Goal: Transaction & Acquisition: Complete application form

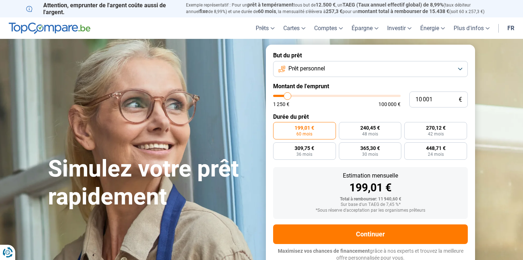
type input "11 250"
type input "11250"
type input "11 750"
type input "11750"
type input "12 250"
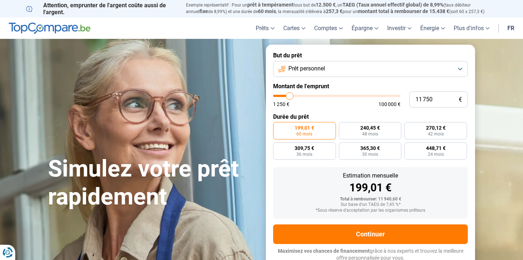
type input "12250"
type input "13 750"
type input "13750"
type input "15 500"
type input "15500"
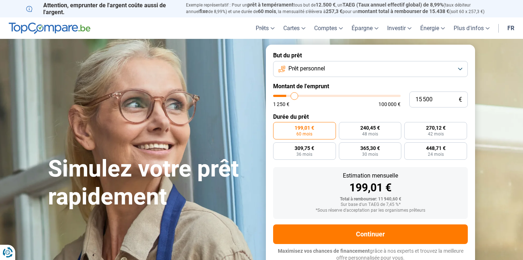
type input "17 250"
type input "17250"
type input "18 750"
type input "18750"
type input "19 750"
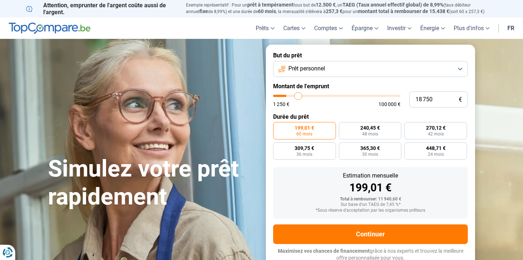
type input "19750"
type input "20 000"
type input "20000"
type input "20 500"
type input "20500"
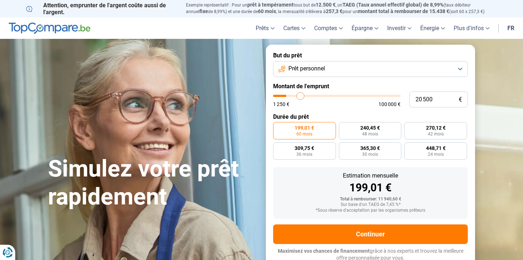
type input "20 750"
type input "20750"
type input "21 000"
type input "21000"
type input "21 500"
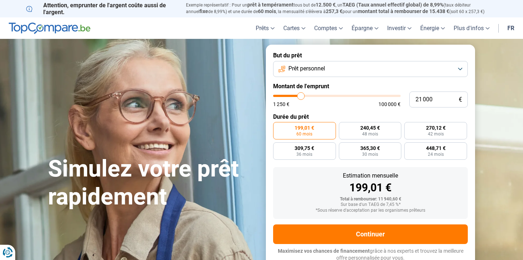
type input "21500"
type input "22 250"
type input "22250"
type input "22 750"
type input "22750"
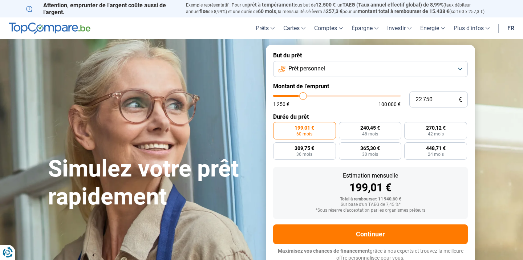
type input "23 500"
type input "23500"
type input "23 750"
type input "23750"
type input "24 250"
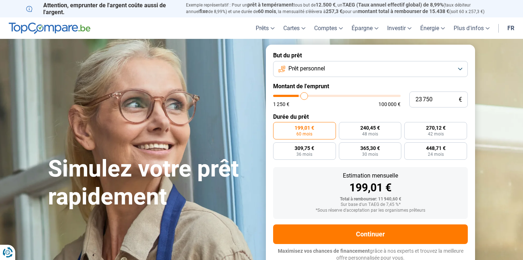
type input "24250"
type input "24 500"
type input "24500"
type input "25 250"
type input "25250"
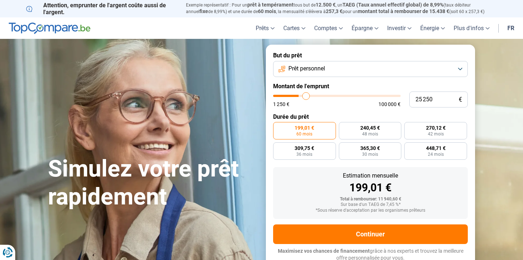
type input "25 750"
type input "25750"
type input "26 500"
type input "26500"
type input "27 000"
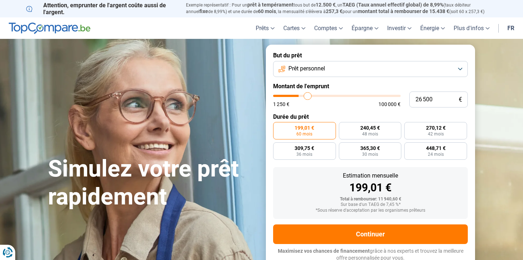
type input "27000"
type input "27 500"
type input "27500"
type input "28 000"
type input "28000"
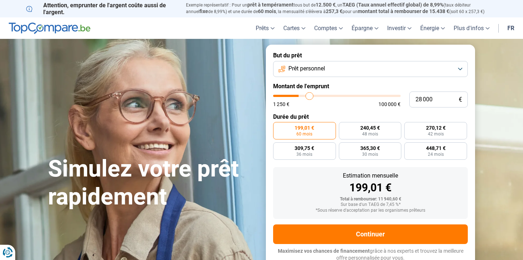
type input "28 250"
type input "28250"
type input "28 500"
type input "28500"
type input "28 750"
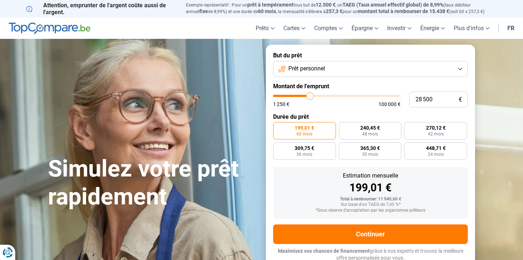
type input "28750"
type input "29 000"
type input "29000"
type input "29 500"
type input "29500"
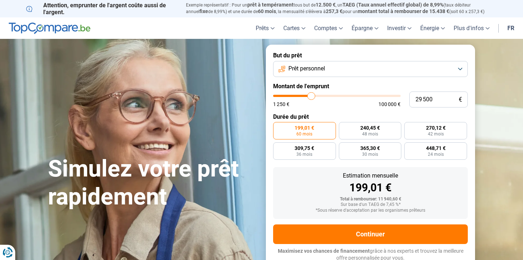
type input "29 750"
type input "29750"
type input "30 000"
type input "30000"
type input "29 750"
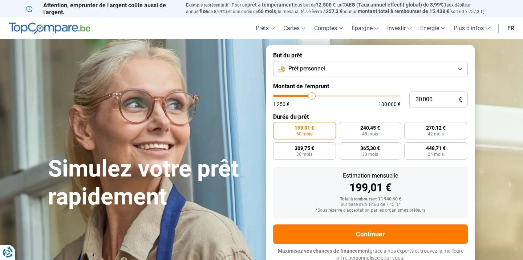
type input "29750"
type input "29 500"
type input "29500"
type input "29 000"
type input "29000"
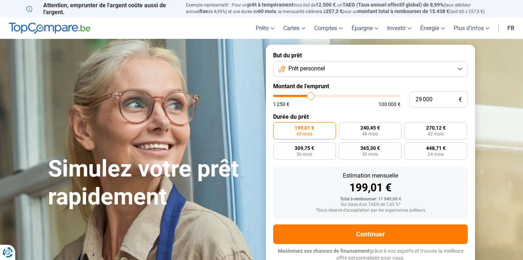
type input "28 000"
type input "28000"
type input "25 750"
type input "25750"
type input "22 250"
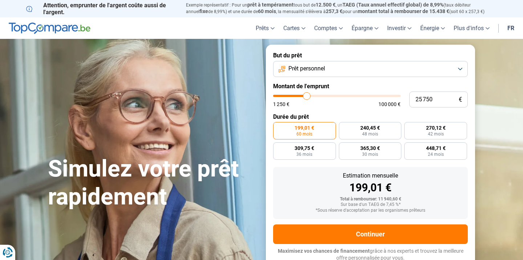
type input "22250"
type input "18 000"
type input "18000"
type input "13 500"
type input "13500"
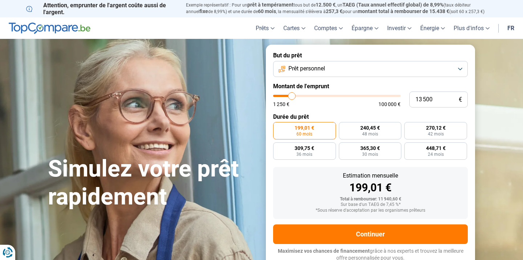
type input "9 500"
type input "9500"
type input "6 500"
type input "6500"
type input "4 000"
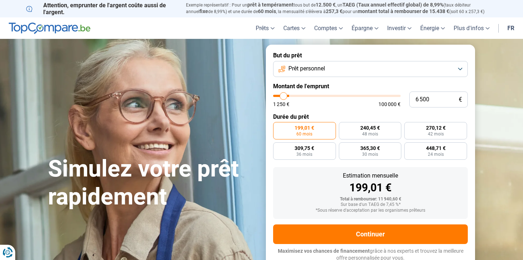
type input "4000"
type input "1 750"
type input "1750"
type input "1 250"
type input "1250"
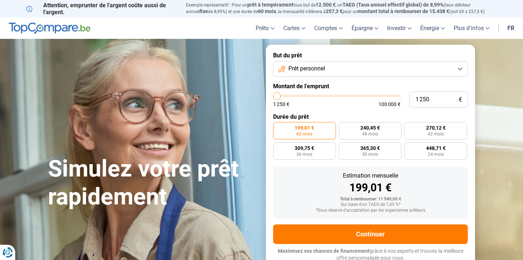
type input "2 000"
type input "2000"
type input "3 250"
type input "3250"
type input "4 250"
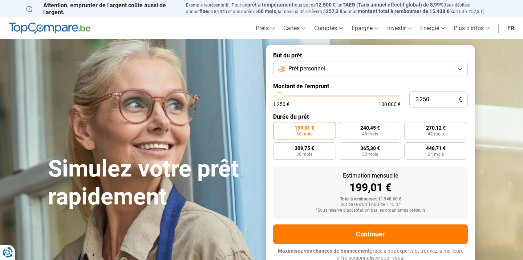
type input "4250"
type input "5 000"
type input "5000"
type input "5 500"
type input "5500"
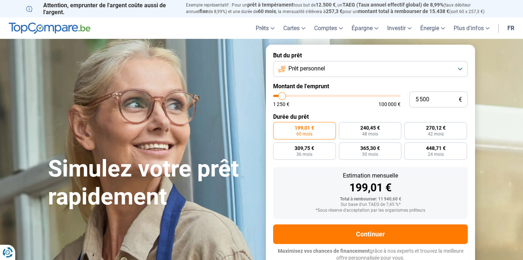
type input "5 750"
type input "5750"
type input "6 250"
type input "6250"
type input "6 500"
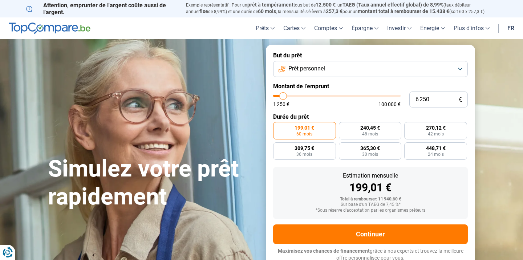
type input "6500"
type input "6 750"
type input "6750"
type input "7 000"
type input "7000"
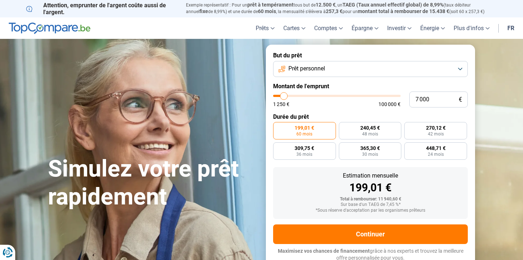
type input "7 250"
type input "7250"
type input "7 750"
type input "7750"
type input "8 000"
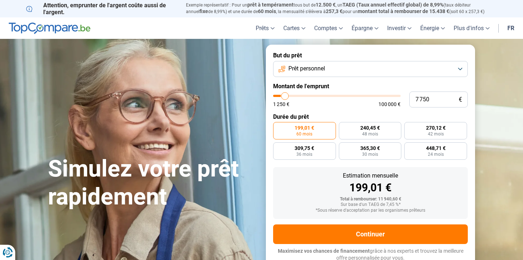
type input "8000"
type input "8 250"
type input "8250"
type input "8 500"
type input "8500"
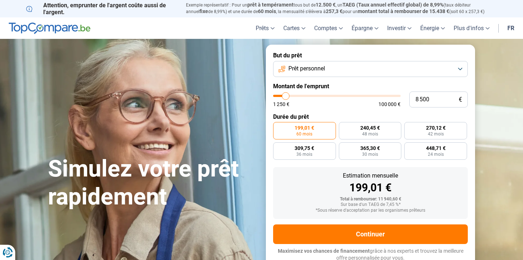
type input "8 750"
type input "8750"
type input "9 250"
type input "9250"
type input "9 750"
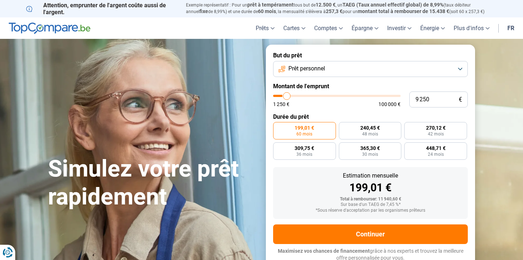
type input "9750"
type input "10 000"
type input "10000"
type input "10 250"
type input "10250"
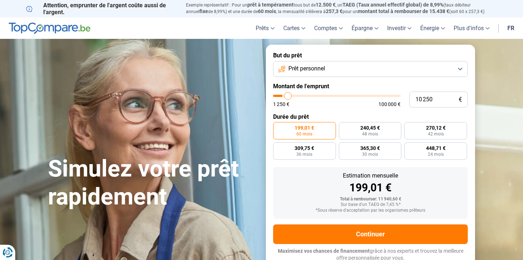
type input "10 750"
type input "10750"
type input "11 000"
type input "11000"
type input "11 250"
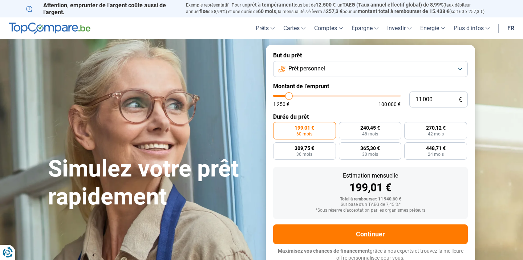
type input "11250"
type input "11 500"
type input "11500"
type input "11 250"
type input "11250"
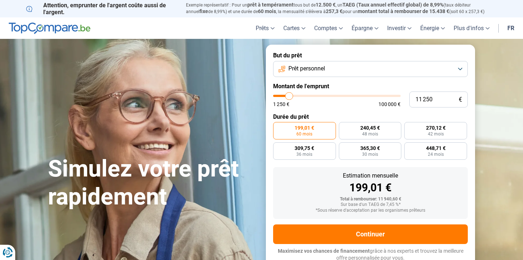
type input "11 000"
type input "11000"
type input "10 750"
type input "10750"
type input "10 250"
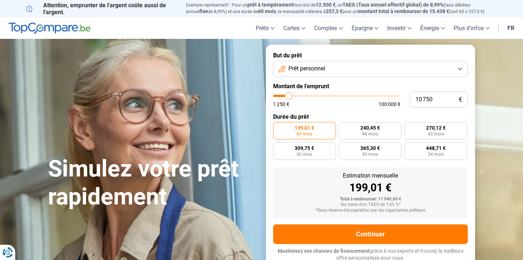
type input "10250"
type input "10 000"
type input "10000"
type input "9 750"
type input "9750"
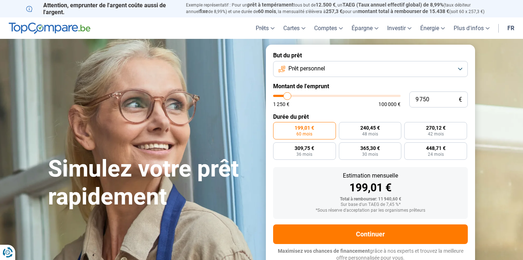
type input "9 500"
type input "9500"
type input "9 250"
type input "9250"
type input "8 750"
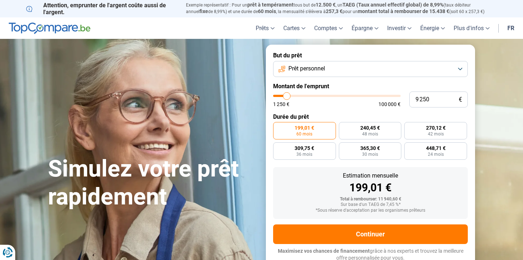
type input "8750"
type input "8 500"
type input "8500"
type input "8 250"
type input "8250"
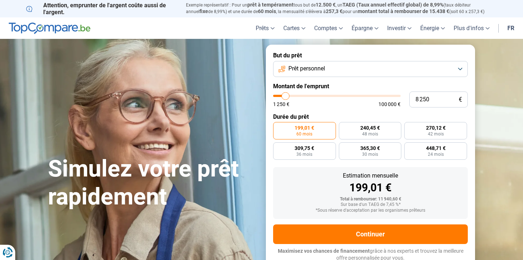
type input "8 000"
type input "8000"
type input "7 750"
type input "7750"
type input "7 250"
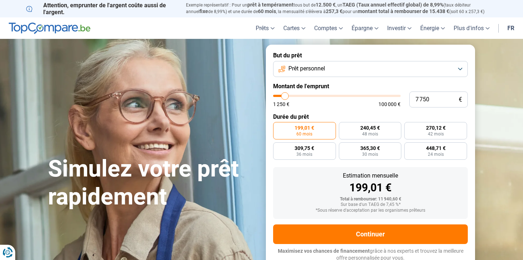
type input "7250"
type input "7 000"
type input "7000"
type input "7 250"
type input "7250"
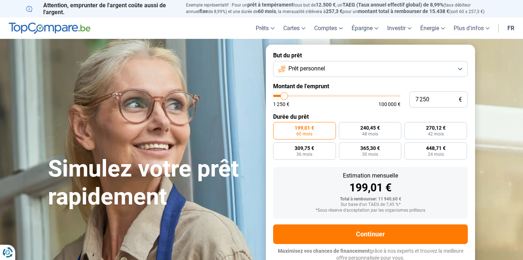
type input "7 500"
drag, startPoint x: 289, startPoint y: 94, endPoint x: 285, endPoint y: 99, distance: 7.5
type input "7500"
click at [285, 97] on input "range" at bounding box center [336, 96] width 127 height 2
radio input "true"
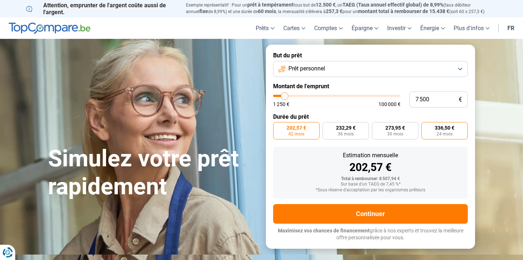
click at [436, 129] on span "336,50 €" at bounding box center [444, 127] width 20 height 5
click at [426, 127] on input "336,50 € 24 mois" at bounding box center [423, 124] width 5 height 5
radio input "true"
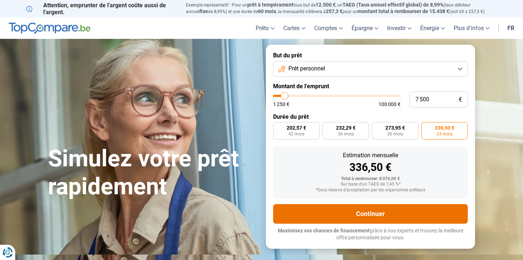
click at [378, 212] on button "Continuer" at bounding box center [370, 214] width 195 height 20
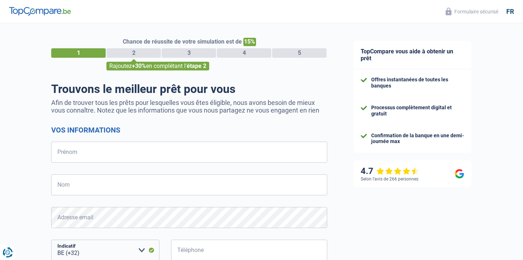
select select "32"
